Goal: Information Seeking & Learning: Learn about a topic

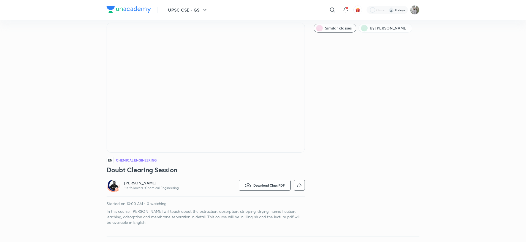
scroll to position [17, 0]
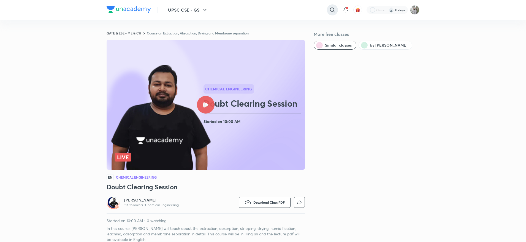
click at [331, 10] on icon at bounding box center [332, 10] width 7 height 7
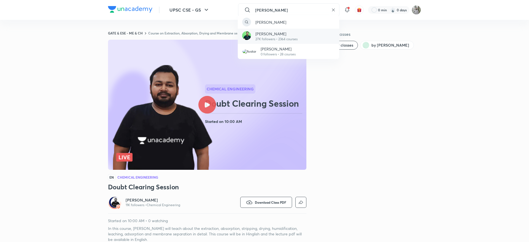
type input "[PERSON_NAME]"
click at [273, 37] on p "27K followers • 2364 courses" at bounding box center [276, 39] width 42 height 5
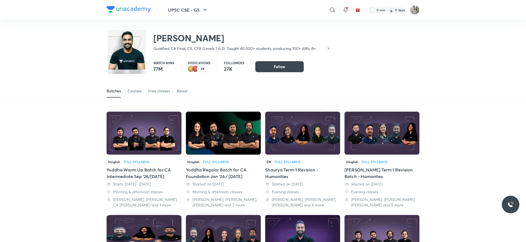
click at [143, 90] on div "Batches Courses Free classes About" at bounding box center [263, 90] width 313 height 13
click at [136, 92] on div "Courses" at bounding box center [135, 91] width 14 height 6
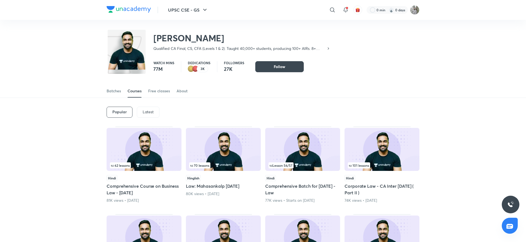
click at [156, 110] on div "Latest" at bounding box center [148, 112] width 23 height 11
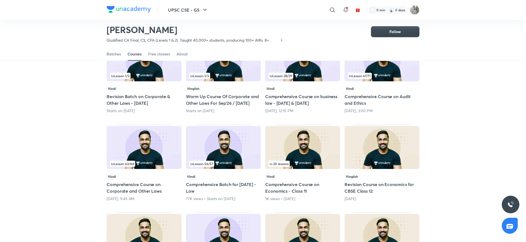
scroll to position [74, 0]
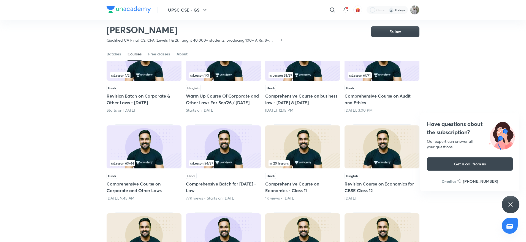
click at [20, 150] on div "Popular Latest Lesson 1 / 2 Hindi Revision Batch on Corporate & Other Laws - [D…" at bounding box center [263, 167] width 526 height 318
click at [137, 188] on h5 "Comprehensive Course on Corporate and Other Laws" at bounding box center [144, 186] width 75 height 13
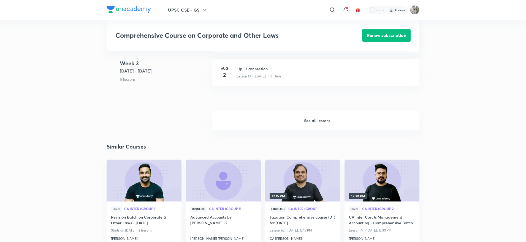
scroll to position [684, 0]
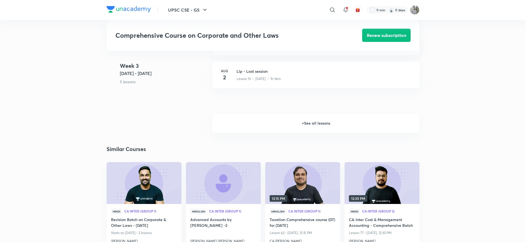
click at [327, 127] on h6 "+ See all lessons" at bounding box center [315, 123] width 207 height 19
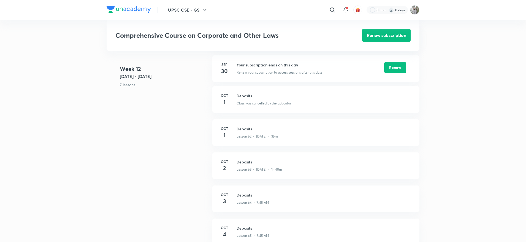
scroll to position [2562, 0]
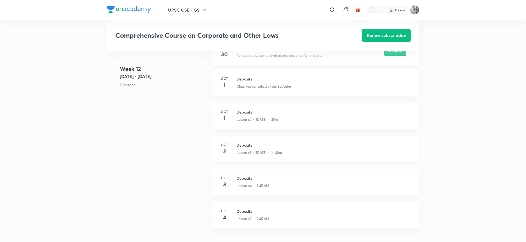
click at [254, 144] on h3 "Deposits" at bounding box center [325, 145] width 176 height 6
